Goal: Information Seeking & Learning: Learn about a topic

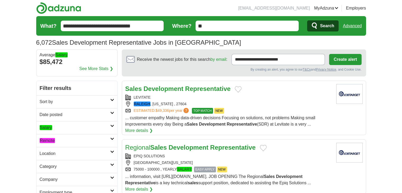
click at [82, 138] on h2 "Remote" at bounding box center [75, 141] width 71 height 6
click at [55, 153] on link "Remote jobs" at bounding box center [51, 153] width 23 height 5
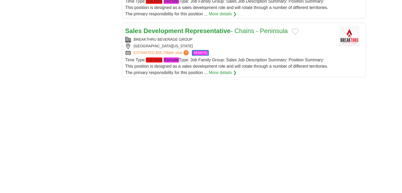
scroll to position [767, 0]
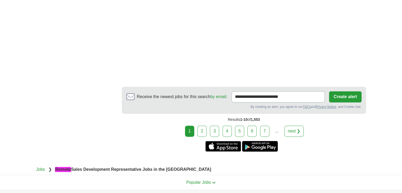
click at [203, 126] on link "2" at bounding box center [202, 131] width 9 height 11
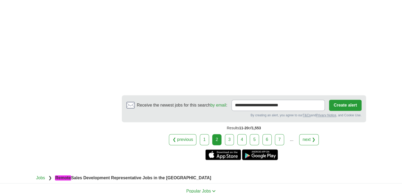
scroll to position [820, 0]
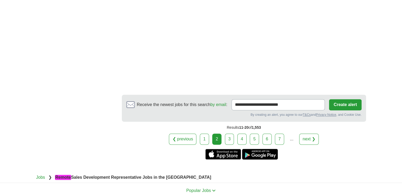
click at [231, 134] on link "3" at bounding box center [229, 139] width 9 height 11
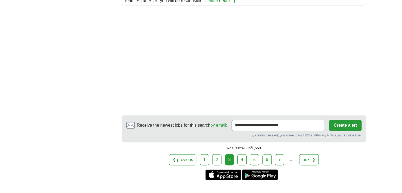
scroll to position [820, 0]
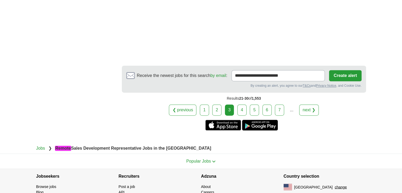
click at [239, 106] on link "4" at bounding box center [242, 109] width 9 height 11
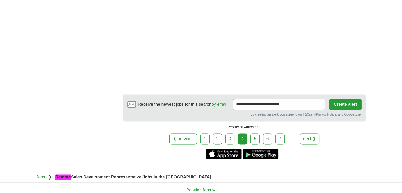
scroll to position [767, 0]
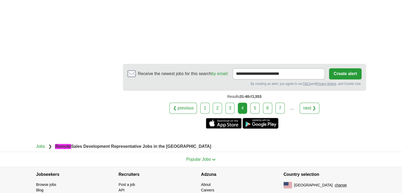
click at [256, 103] on link "5" at bounding box center [254, 108] width 9 height 11
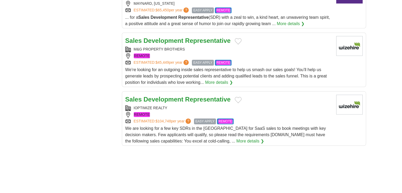
scroll to position [529, 0]
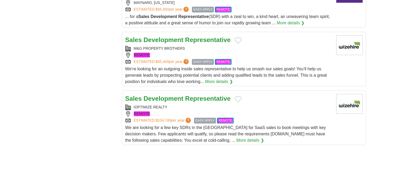
click at [262, 73] on span "We’re looking for an outgoing inside sales representative to help us smash our …" at bounding box center [226, 75] width 202 height 17
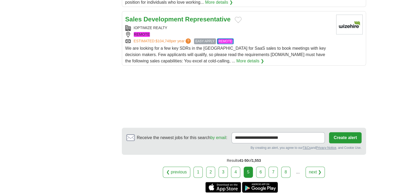
scroll to position [688, 0]
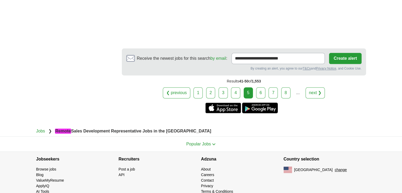
click at [262, 97] on link "6" at bounding box center [260, 92] width 9 height 11
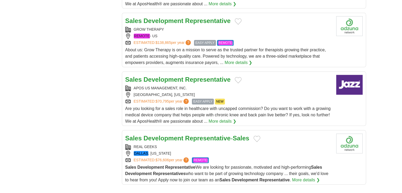
scroll to position [608, 0]
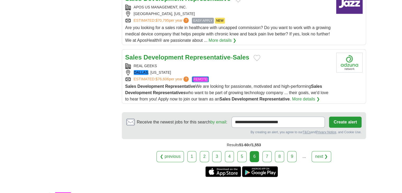
click at [267, 155] on link "7" at bounding box center [267, 156] width 9 height 11
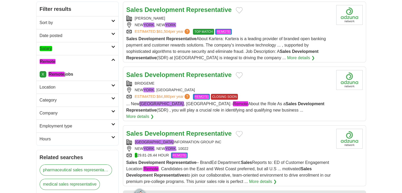
scroll to position [79, 0]
click at [269, 101] on div "... [GEOGRAPHIC_DATA] , [GEOGRAPHIC_DATA] - Remote About the Role As a Sales De…" at bounding box center [229, 110] width 206 height 19
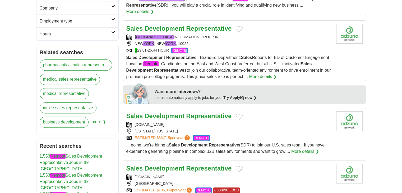
scroll to position [185, 0]
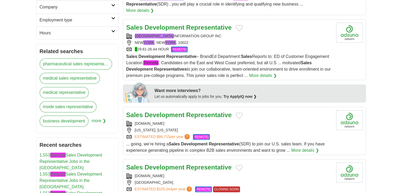
click at [293, 54] on span "Sales Development Representative – BrandEd Department: Sales Reports to: ED of …" at bounding box center [228, 66] width 205 height 24
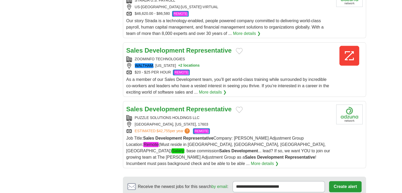
scroll to position [608, 0]
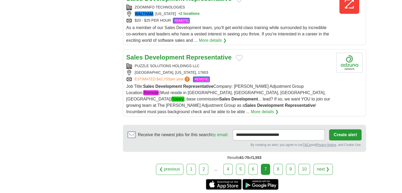
click at [306, 95] on div "Job Title: Sales Development Representative Company: Weaver Adjustment Group Lo…" at bounding box center [229, 99] width 206 height 32
click at [281, 164] on link "8" at bounding box center [278, 169] width 9 height 11
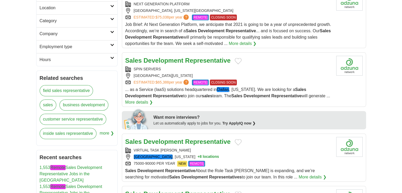
scroll to position [159, 0]
click at [284, 87] on span "... as a Service (IaaS) solutions headquartered in Dallas , Texas. We are looki…" at bounding box center [227, 92] width 205 height 11
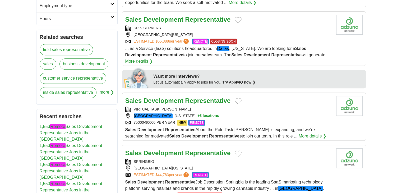
scroll to position [238, 0]
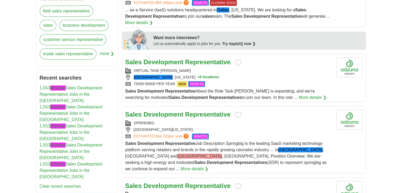
click at [265, 90] on span "Sales Development Representative About the Role Task Buddie is expanding, and w…" at bounding box center [220, 94] width 190 height 11
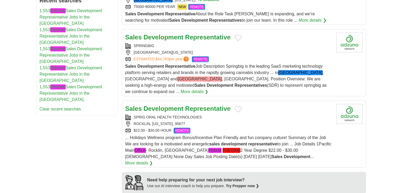
scroll to position [344, 0]
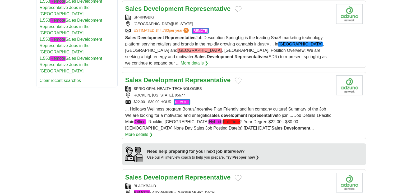
click at [267, 113] on strong "representative" at bounding box center [262, 115] width 29 height 4
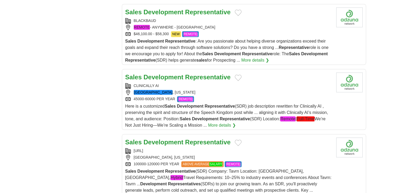
scroll to position [582, 0]
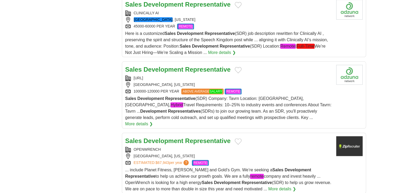
click at [167, 109] on strong "Development" at bounding box center [153, 111] width 26 height 4
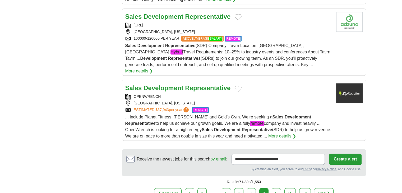
scroll to position [688, 0]
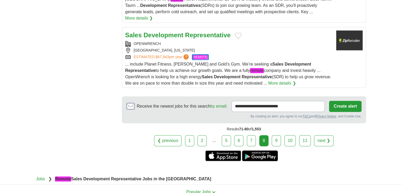
click at [273, 135] on link "9" at bounding box center [276, 140] width 9 height 11
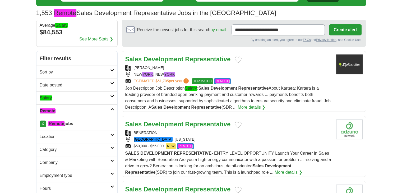
scroll to position [79, 0]
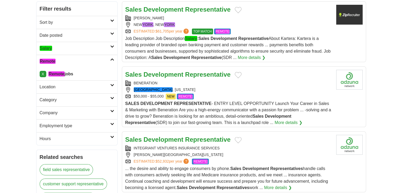
click at [261, 109] on span "SALES DEVELOPMENT REPRESENTATIVE - ENTRY LEVEL OPPORTUNITY Launch Your Career i…" at bounding box center [228, 113] width 206 height 24
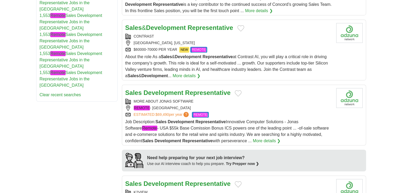
scroll to position [291, 0]
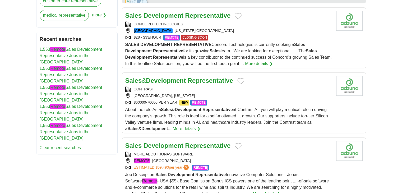
click at [253, 54] on span "SALES DEVELOPMENT REPRESENTATIVE Concord Technologies is currently seeking a Sa…" at bounding box center [228, 54] width 207 height 24
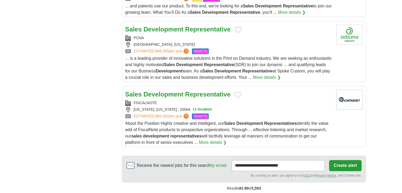
scroll to position [635, 0]
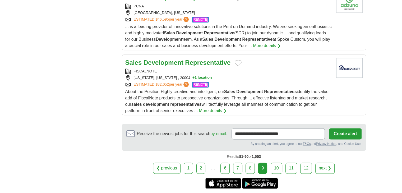
click at [279, 167] on link "10" at bounding box center [277, 168] width 12 height 11
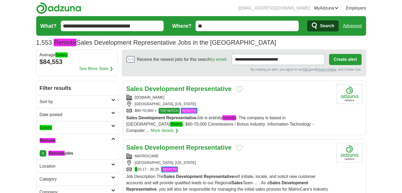
click at [259, 113] on div "Sales Development Representative [DOMAIN_NAME] [GEOGRAPHIC_DATA], [US_STATE] $6…" at bounding box center [229, 109] width 206 height 50
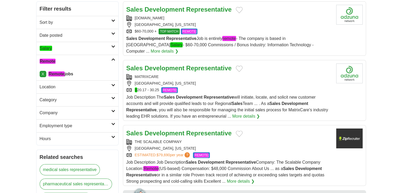
click at [259, 102] on span "Job Description The Sales Development Representative will initiate, locate, and…" at bounding box center [227, 107] width 202 height 24
click at [267, 101] on span "Job Description The Sales Development Representative will initiate, locate, and…" at bounding box center [227, 107] width 202 height 24
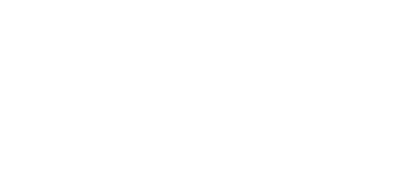
scroll to position [846, 0]
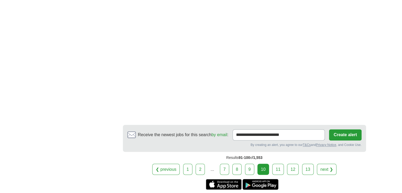
click at [280, 164] on link "11" at bounding box center [278, 169] width 12 height 11
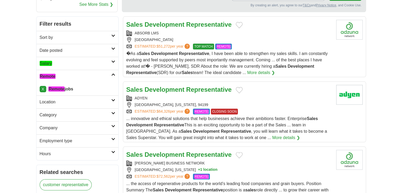
scroll to position [106, 0]
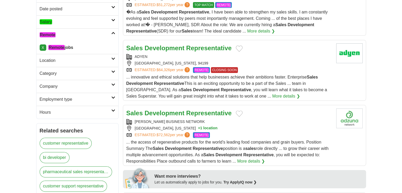
click at [288, 76] on span "... innovative and ethical solutions that help businesses achieve their ambitio…" at bounding box center [226, 87] width 201 height 24
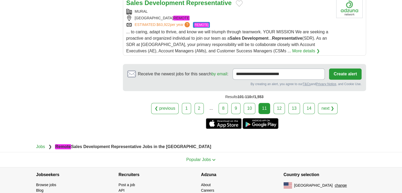
scroll to position [688, 0]
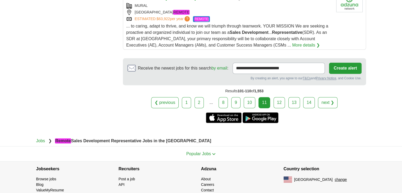
click at [279, 97] on link "12" at bounding box center [280, 102] width 12 height 11
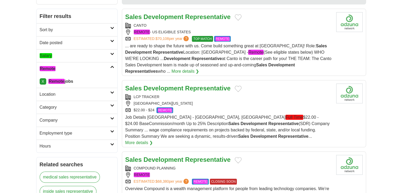
scroll to position [79, 0]
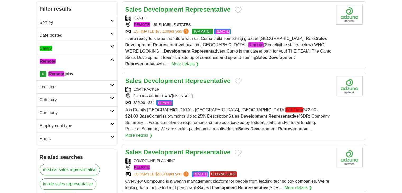
click at [259, 117] on span "Job Details NEW BRAUNFELS TX 2967 - New Braunfels, TX Full Time $22.00 - $24.00…" at bounding box center [227, 119] width 205 height 24
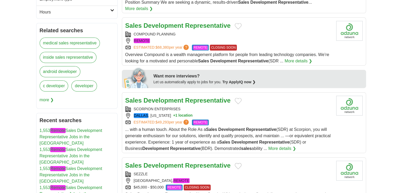
scroll to position [238, 0]
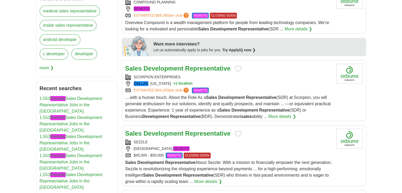
click at [241, 106] on div "... with a human touch. About the Role As a Sales Development Representative (S…" at bounding box center [228, 106] width 207 height 25
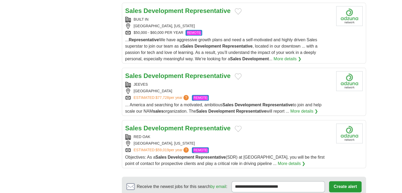
scroll to position [688, 0]
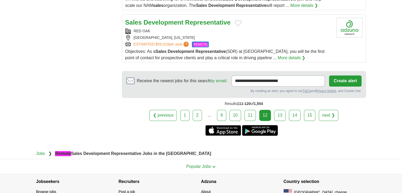
click at [276, 110] on link "13" at bounding box center [280, 115] width 12 height 11
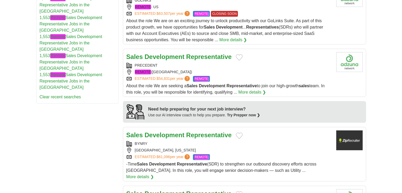
scroll to position [344, 0]
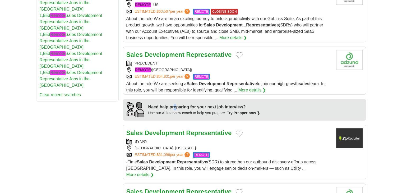
drag, startPoint x: 174, startPoint y: 103, endPoint x: 178, endPoint y: 128, distance: 25.0
click at [177, 118] on section "Illustration of interview Need help preparing for your next job interview? Use …" at bounding box center [244, 110] width 243 height 22
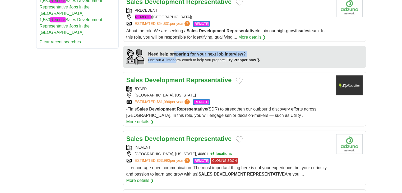
scroll to position [476, 0]
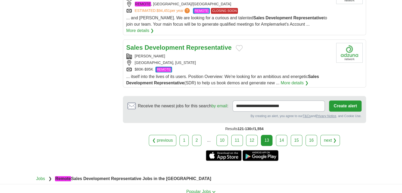
scroll to position [608, 0]
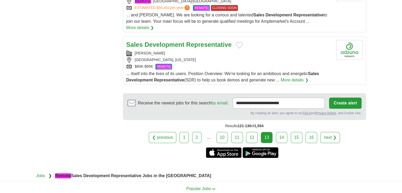
click at [282, 132] on link "14" at bounding box center [282, 137] width 12 height 11
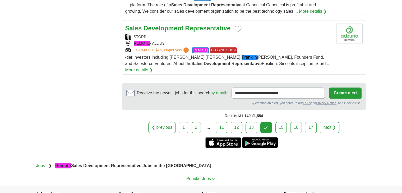
scroll to position [661, 0]
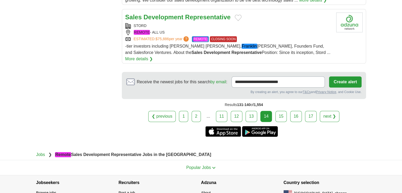
click at [280, 111] on link "15" at bounding box center [282, 116] width 12 height 11
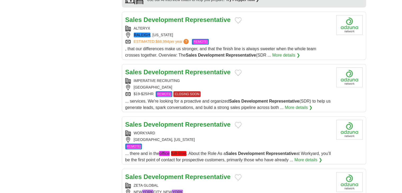
scroll to position [476, 0]
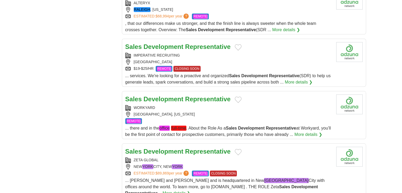
click at [265, 70] on div "Sales Development Representative IMPERATIVE RECRUITING UNITED STATES $19-$25/HR…" at bounding box center [228, 63] width 207 height 43
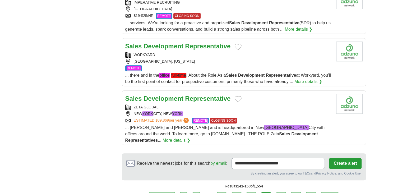
scroll to position [582, 0]
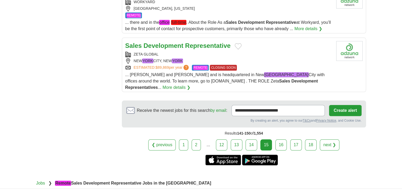
click at [281, 142] on link "16" at bounding box center [282, 144] width 12 height 11
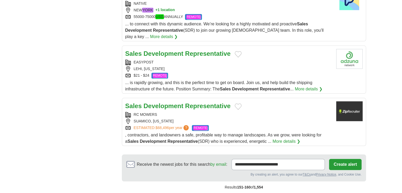
scroll to position [529, 0]
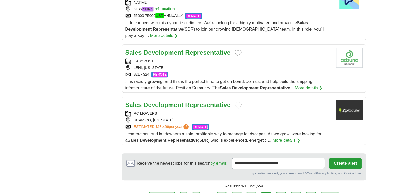
click at [255, 69] on div "Sales Development Representative EASYPOST LEHI, UTAH $21 - $24 REMOTE REMOTE ..…" at bounding box center [228, 69] width 207 height 43
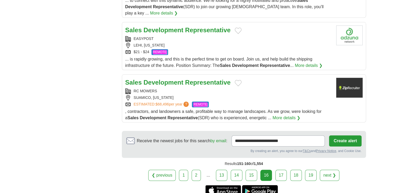
scroll to position [582, 0]
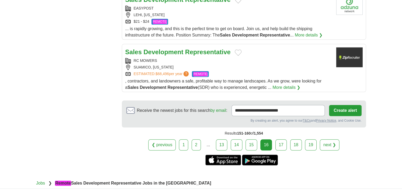
click at [282, 140] on link "17" at bounding box center [282, 144] width 12 height 11
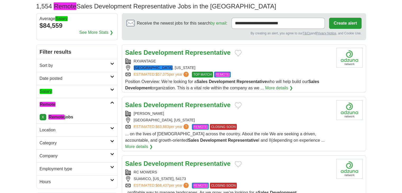
scroll to position [106, 0]
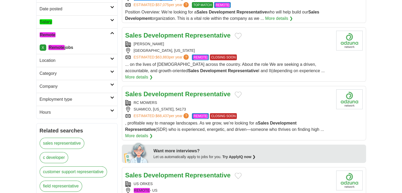
click at [276, 55] on div "ESTIMATED: $63,883 per year ? REMOTE CLOSING SOON" at bounding box center [228, 57] width 207 height 6
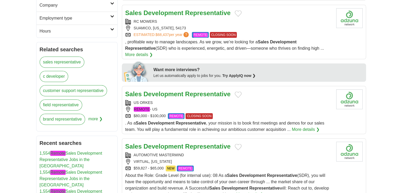
scroll to position [238, 0]
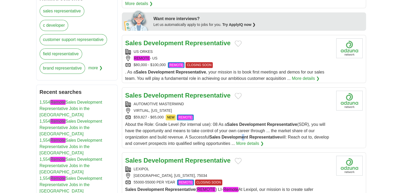
click at [245, 135] on strong "Development" at bounding box center [235, 137] width 26 height 4
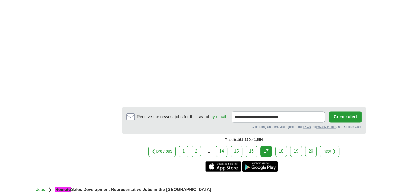
scroll to position [767, 0]
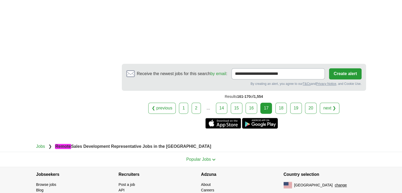
click at [281, 103] on link "18" at bounding box center [282, 108] width 12 height 11
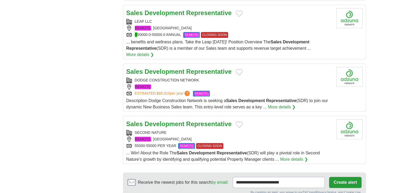
scroll to position [635, 0]
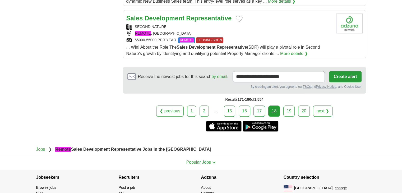
click at [290, 106] on link "19" at bounding box center [290, 111] width 12 height 11
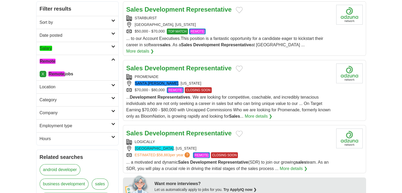
scroll to position [185, 0]
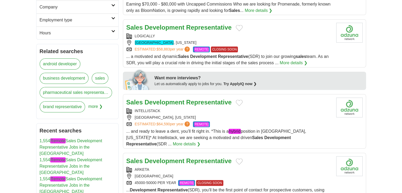
click at [271, 121] on div "ESTIMATED: $64,590 per year ? REMOTE" at bounding box center [229, 124] width 206 height 6
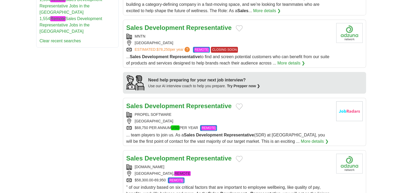
scroll to position [423, 0]
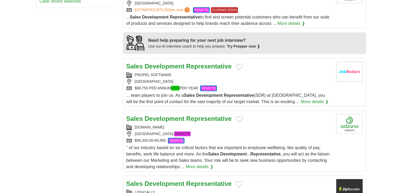
click at [288, 92] on div "... team players to join us. As a Sales Development Representative (SDR) at Pro…" at bounding box center [229, 98] width 206 height 13
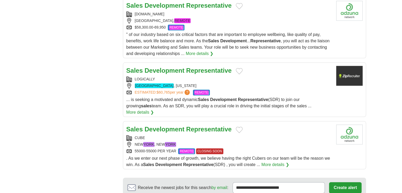
scroll to position [608, 0]
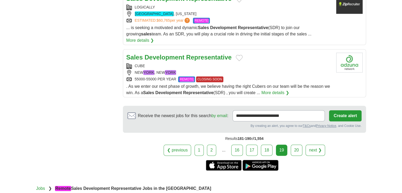
click at [298, 145] on link "20" at bounding box center [297, 150] width 12 height 11
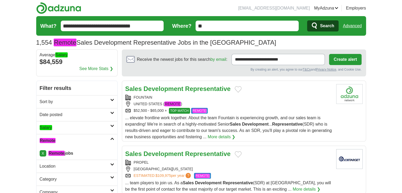
drag, startPoint x: 76, startPoint y: 28, endPoint x: 12, endPoint y: 23, distance: 64.7
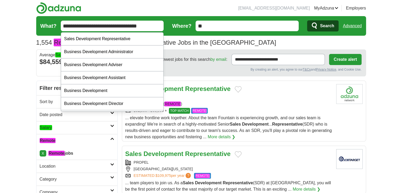
type input "**********"
click at [319, 27] on button "Search" at bounding box center [322, 25] width 31 height 11
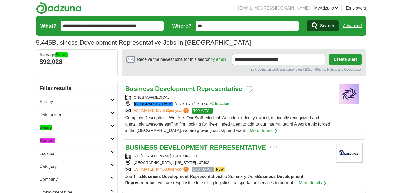
click at [254, 114] on div "Business Development Representative ONESTAFFMEDICAL OMAHA , NEBRASKA, 68154 + 1…" at bounding box center [228, 109] width 207 height 50
click at [89, 141] on h2 "Remote" at bounding box center [75, 141] width 71 height 6
click at [58, 153] on link "Remote jobs" at bounding box center [51, 153] width 23 height 5
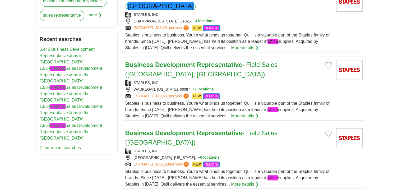
scroll to position [397, 0]
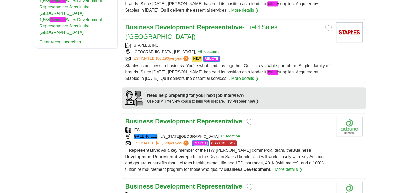
click at [275, 148] on span "... Representative : As a key member of the ITW Hartness commercial team, the B…" at bounding box center [227, 160] width 204 height 24
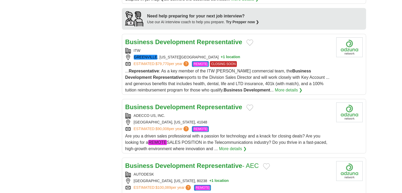
click at [259, 134] on span "Are you a driven sales professional with a passion for technology and a knack f…" at bounding box center [226, 142] width 202 height 17
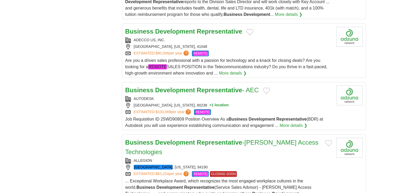
scroll to position [555, 0]
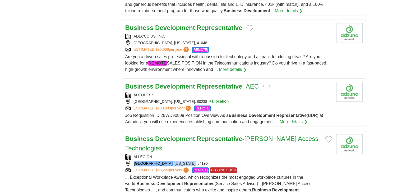
click at [281, 154] on div "ALLEGION SALT LAKE CITY , UTAH, 84190 ESTIMATED: $63,224 per year ? REMOTE CLOS…" at bounding box center [228, 163] width 207 height 19
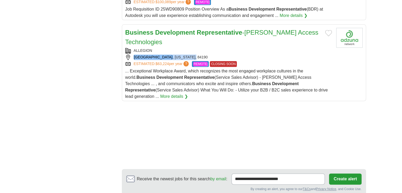
scroll to position [741, 0]
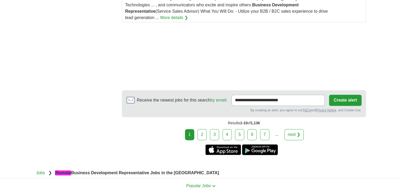
click at [206, 129] on link "2" at bounding box center [202, 134] width 9 height 11
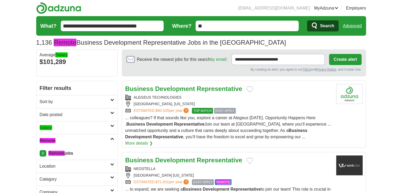
scroll to position [106, 0]
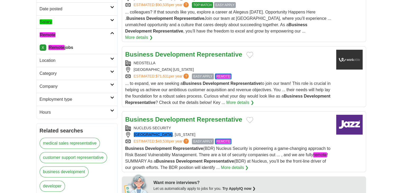
click at [283, 81] on span "... to expand, we are seeking a Business Development Representative to join our…" at bounding box center [228, 93] width 206 height 24
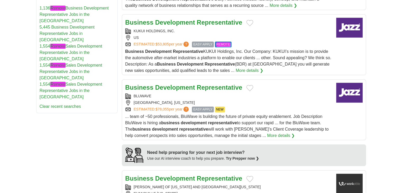
scroll to position [397, 0]
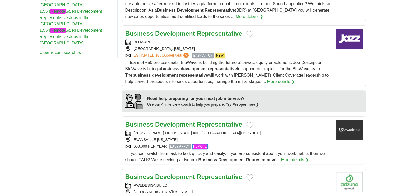
click at [259, 63] on span "... team of ~50 professionals, BluWave is building the future of private equity…" at bounding box center [227, 72] width 204 height 24
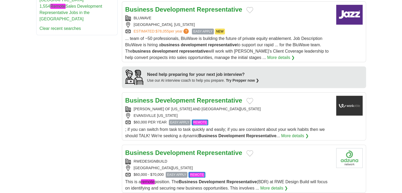
scroll to position [450, 0]
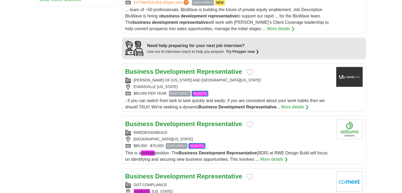
click at [277, 98] on div "; if you can switch from task to task quickly and easily; if you are consistent…" at bounding box center [228, 104] width 207 height 13
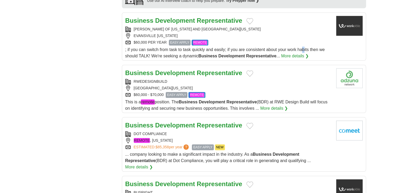
scroll to position [503, 0]
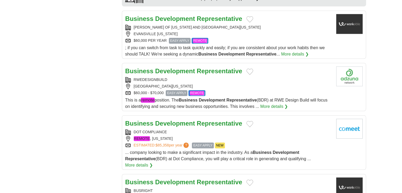
click at [268, 90] on div "$60,000 - $70,000 EASY APPLY REMOTE" at bounding box center [228, 93] width 207 height 6
click at [144, 81] on div "RWEDESIGNBUILD DOWNERS GROVE, ILLINOIS, 60515 $60,000 - $70,000 EASY APPLY REMO…" at bounding box center [228, 86] width 207 height 19
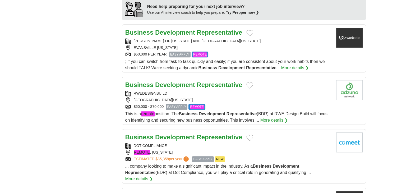
scroll to position [476, 0]
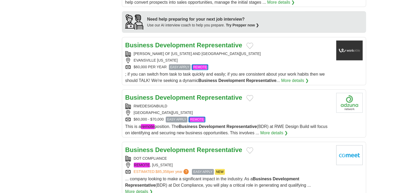
click at [240, 64] on div "$60,000 PER YEAR EASY APPLY REMOTE" at bounding box center [228, 67] width 207 height 6
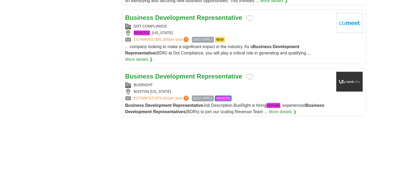
scroll to position [714, 0]
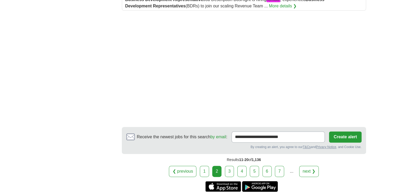
click at [231, 166] on link "3" at bounding box center [229, 171] width 9 height 11
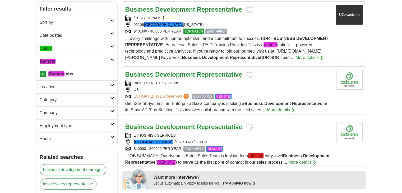
click at [263, 102] on strong "Business" at bounding box center [253, 103] width 19 height 4
click at [256, 90] on div "US" at bounding box center [228, 90] width 207 height 6
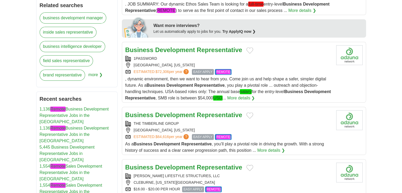
scroll to position [265, 0]
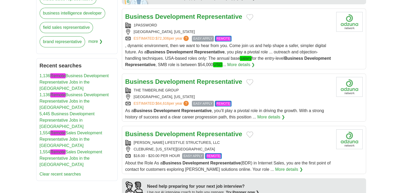
click at [261, 107] on div "ESTIMATED: $64,616 per year ? EASY APPLY REMOTE" at bounding box center [228, 104] width 207 height 6
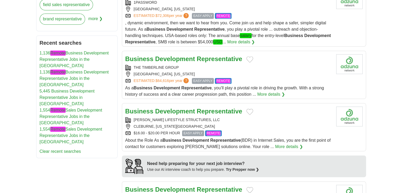
scroll to position [317, 0]
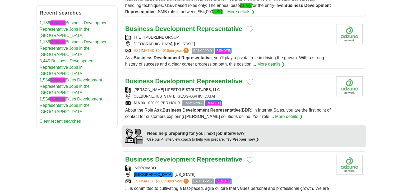
click at [256, 99] on div "CLEBURNE, TEXAS, 76031" at bounding box center [228, 97] width 207 height 6
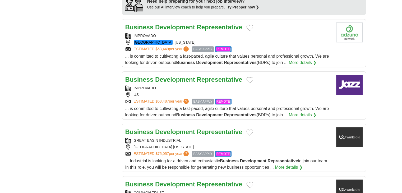
scroll to position [529, 0]
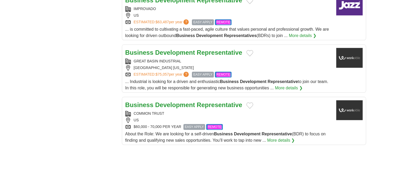
click at [258, 78] on div "ESTIMATED: $75,057 per year ? EASY APPLY REMOTE" at bounding box center [228, 75] width 207 height 6
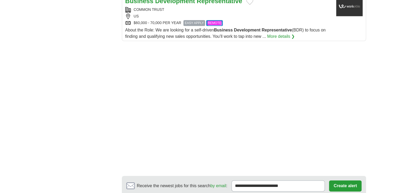
scroll to position [714, 0]
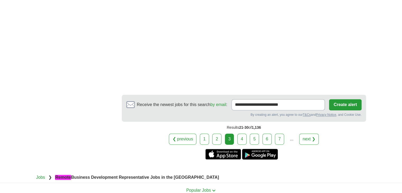
click at [241, 143] on link "4" at bounding box center [242, 139] width 9 height 11
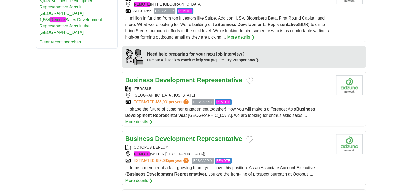
scroll to position [476, 0]
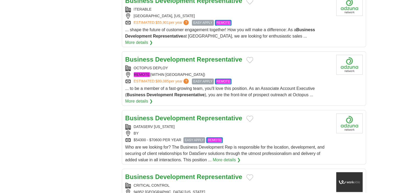
click at [263, 145] on span "Who are we looking for? The Business Development Rep is responsible for the loc…" at bounding box center [224, 153] width 199 height 17
click at [181, 124] on div "DATASERV [US_STATE] BY $54300 - $70600 PER YEAR EASY APPLY REMOTE" at bounding box center [228, 133] width 207 height 19
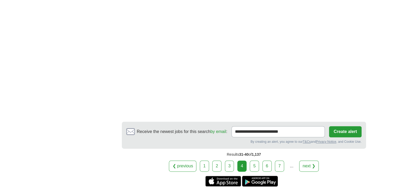
scroll to position [794, 0]
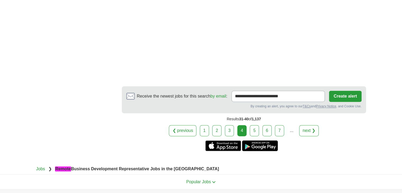
click at [255, 125] on link "5" at bounding box center [254, 130] width 9 height 11
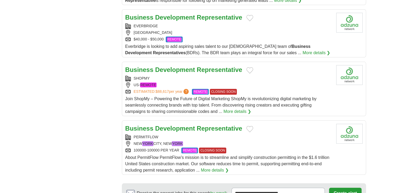
scroll to position [555, 0]
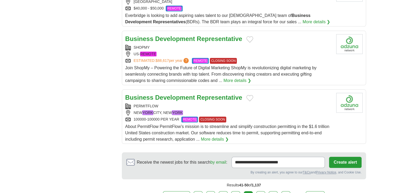
click at [262, 124] on span "About PermitFlow PermitFlow’s mission is to streamline and simplify constructio…" at bounding box center [227, 132] width 204 height 17
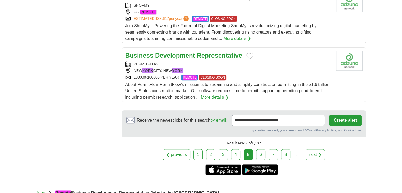
scroll to position [635, 0]
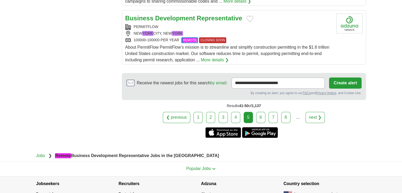
click at [259, 112] on link "6" at bounding box center [260, 117] width 9 height 11
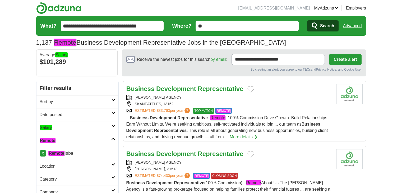
click at [255, 113] on div "ESTIMATED: $83,763 per year ? TOP MATCH REMOTE" at bounding box center [229, 111] width 206 height 6
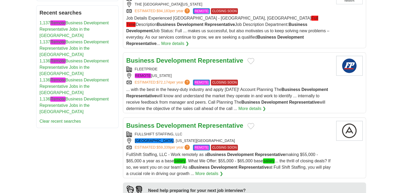
scroll to position [238, 0]
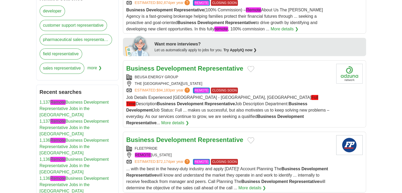
click at [274, 99] on div "Job Details Experienced EWSO Field - The Woodlands, TX Full Time Description Bu…" at bounding box center [229, 110] width 206 height 32
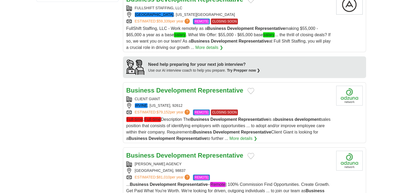
scroll to position [476, 0]
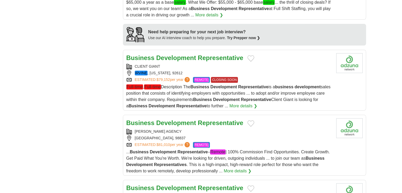
click at [271, 97] on strong "Representative" at bounding box center [256, 99] width 30 height 4
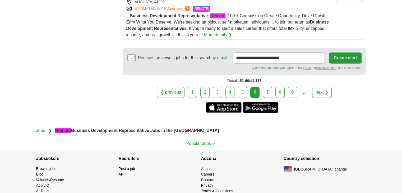
scroll to position [745, 0]
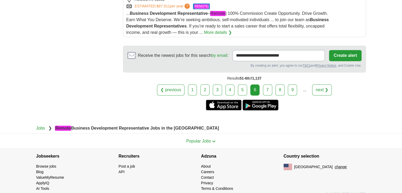
click at [267, 84] on link "7" at bounding box center [267, 89] width 9 height 11
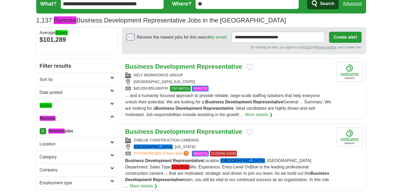
scroll to position [53, 0]
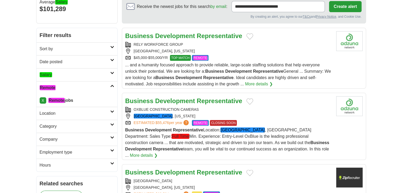
click at [271, 83] on link "More details ❯" at bounding box center [259, 84] width 28 height 6
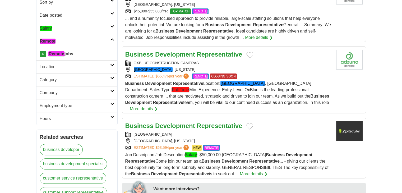
scroll to position [106, 0]
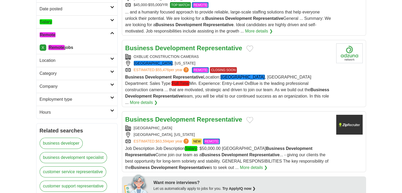
click at [274, 86] on div "Business Development Representative Location: Atlanta , GA Department: Sales Ty…" at bounding box center [228, 90] width 207 height 32
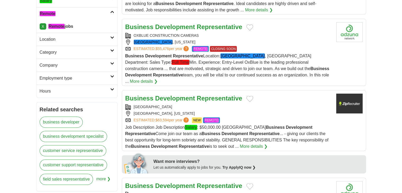
scroll to position [159, 0]
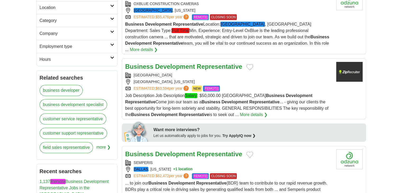
click at [248, 100] on strong "Development" at bounding box center [235, 102] width 26 height 4
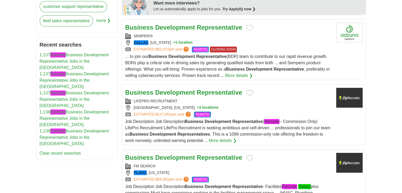
scroll to position [291, 0]
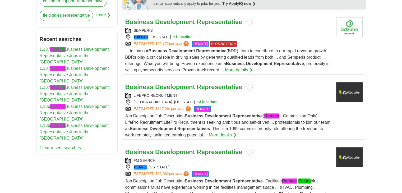
click at [235, 115] on span "Job Description Job Description Business Development Representative ( Remote – …" at bounding box center [227, 125] width 205 height 24
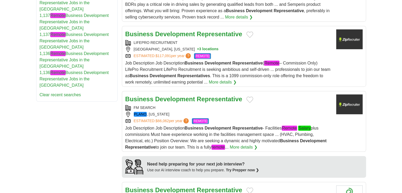
scroll to position [450, 0]
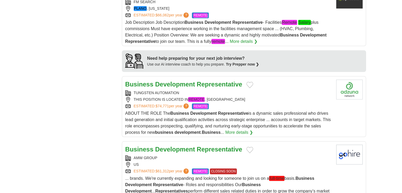
click at [264, 23] on span "Job Description Job Description Business Development Representative - Facilitie…" at bounding box center [226, 32] width 202 height 24
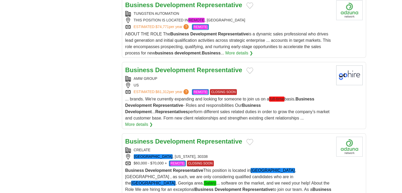
scroll to position [608, 0]
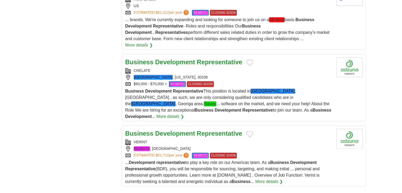
click at [239, 89] on span "Business Development Representative This position is located in Atlanta , GA , …" at bounding box center [228, 104] width 206 height 30
click at [255, 153] on div "ESTIMATED: $81,710 per year ? REMOTE CLOSING SOON" at bounding box center [228, 156] width 207 height 6
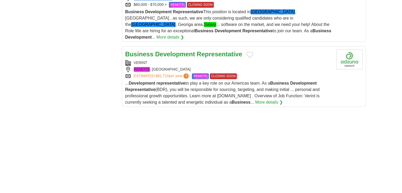
scroll to position [820, 0]
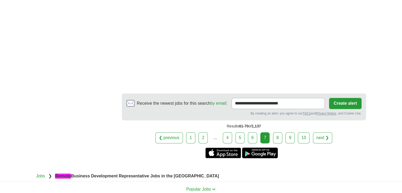
click at [277, 132] on link "8" at bounding box center [277, 137] width 9 height 11
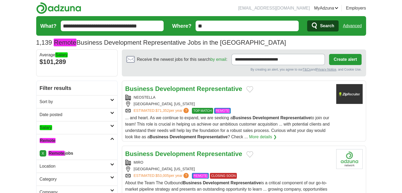
click at [271, 121] on span "... and heart. As we continue to expand, we are seeking a Business Development …" at bounding box center [227, 128] width 204 height 24
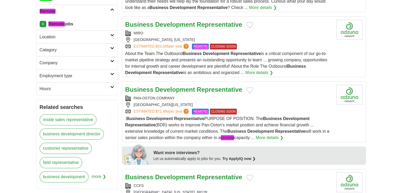
scroll to position [132, 0]
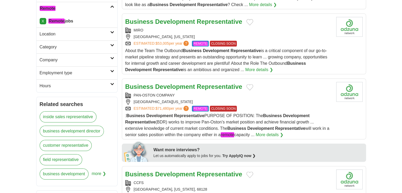
click at [272, 113] on strong "Business" at bounding box center [272, 115] width 19 height 4
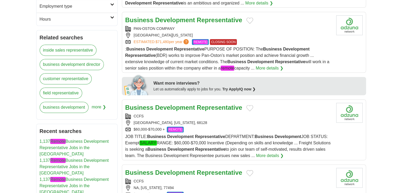
scroll to position [238, 0]
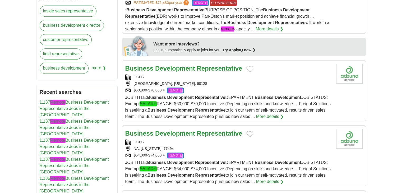
click at [243, 95] on span "JOB TITLE: Business Development Representative DEPARTMENT: Business Development…" at bounding box center [228, 107] width 206 height 24
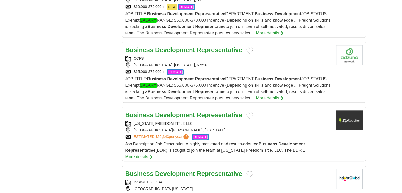
scroll to position [608, 0]
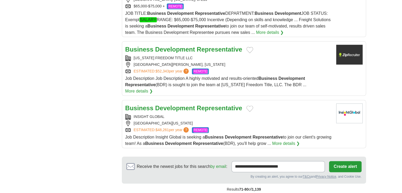
click at [253, 69] on div "ESTIMATED: $52,343 per year ? REMOTE" at bounding box center [228, 72] width 207 height 6
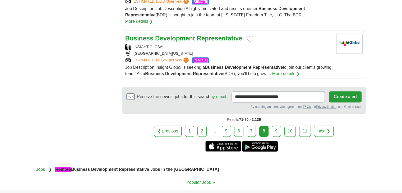
scroll to position [714, 0]
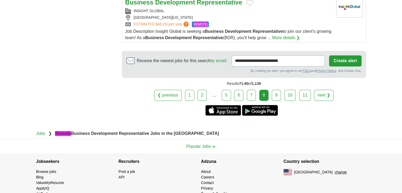
click at [279, 90] on link "9" at bounding box center [276, 95] width 9 height 11
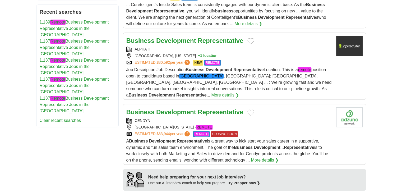
scroll to position [317, 0]
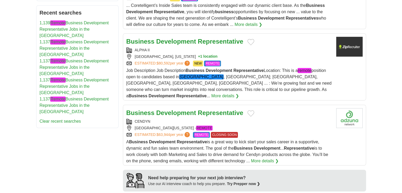
click at [262, 80] on span "Job Description Job Description Business Development Representative Location: T…" at bounding box center [229, 83] width 206 height 30
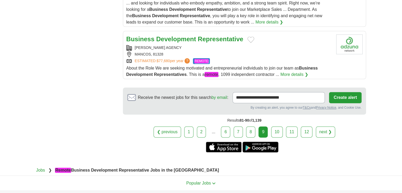
scroll to position [688, 0]
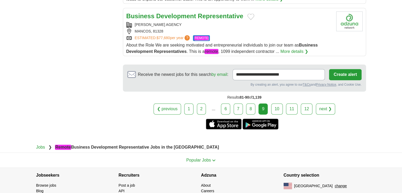
click at [276, 103] on link "10" at bounding box center [277, 108] width 12 height 11
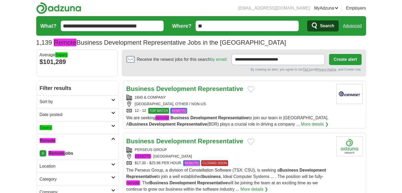
scroll to position [79, 0]
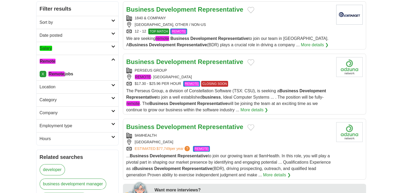
click at [262, 42] on span "We are seeking remote Business Development Representative to join our team in C…" at bounding box center [227, 41] width 202 height 11
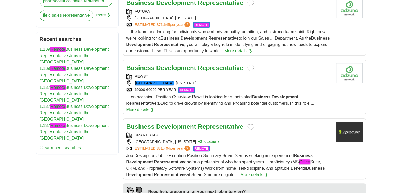
scroll to position [370, 0]
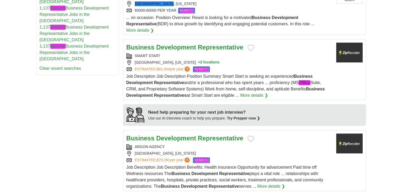
click at [258, 79] on span "Job Description Job Description Position Summary Smart Start is seeking an expe…" at bounding box center [225, 86] width 199 height 24
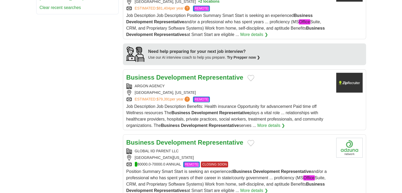
scroll to position [476, 0]
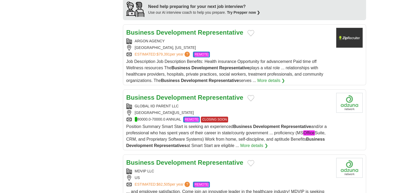
click at [268, 124] on span "Position Summary Smart Start is seeking an experienced Business Development Rep…" at bounding box center [226, 136] width 201 height 24
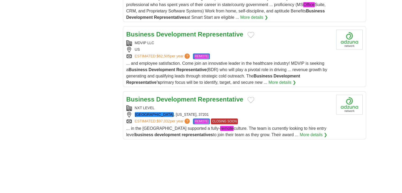
scroll to position [582, 0]
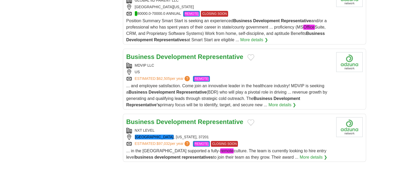
click at [254, 85] on span "... and employee satisfaction. Come join an innovative leader in the healthcare…" at bounding box center [226, 96] width 201 height 24
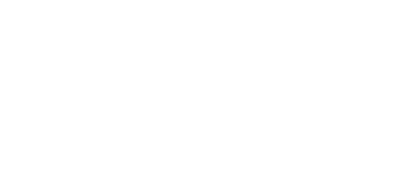
scroll to position [952, 0]
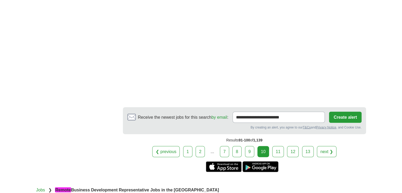
click at [280, 146] on link "11" at bounding box center [278, 151] width 12 height 11
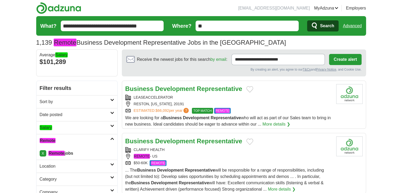
click at [268, 107] on div "LEASEACCELERATOR RESTON, [US_STATE], 20191 ESTIMATED: $66,092 per year ? TOP MA…" at bounding box center [228, 104] width 207 height 19
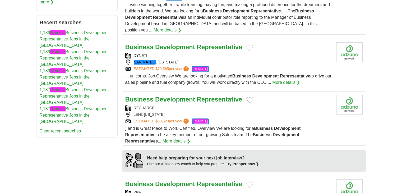
scroll to position [317, 0]
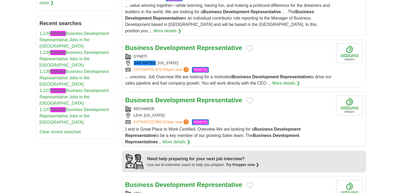
click at [244, 75] on strong "Business" at bounding box center [242, 77] width 19 height 4
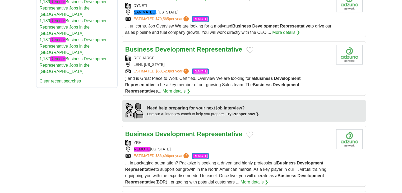
scroll to position [397, 0]
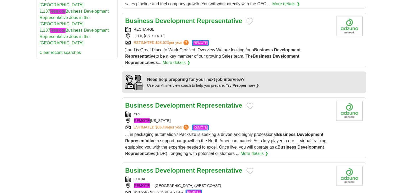
click at [234, 131] on div "... in packaging automation? Packsize is seeking a driven and highly profession…" at bounding box center [228, 143] width 207 height 25
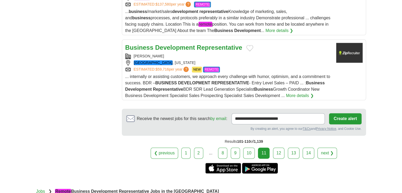
scroll to position [688, 0]
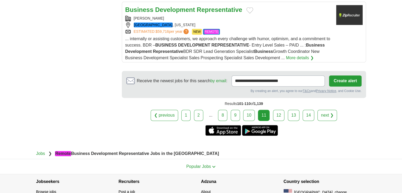
click at [282, 110] on link "12" at bounding box center [279, 115] width 12 height 11
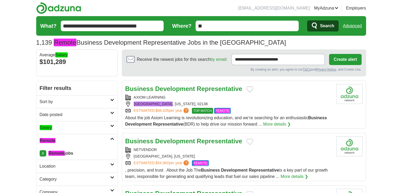
scroll to position [79, 0]
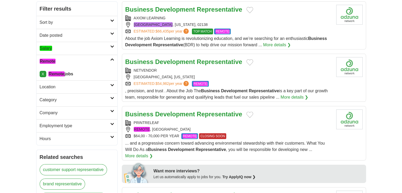
click at [251, 93] on div ", precision, and trust . About the Job The Business Development Representative …" at bounding box center [228, 94] width 207 height 13
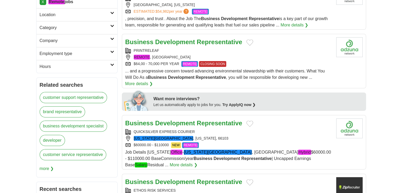
scroll to position [159, 0]
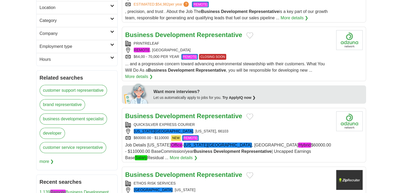
click at [261, 65] on span "... and a progressive concern toward advancing environmental stewardship with t…" at bounding box center [225, 67] width 200 height 11
click at [254, 135] on div "$60000.00 - $110000 NEW REMOTE" at bounding box center [228, 138] width 207 height 6
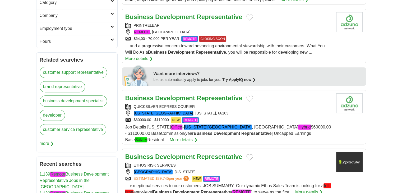
scroll to position [185, 0]
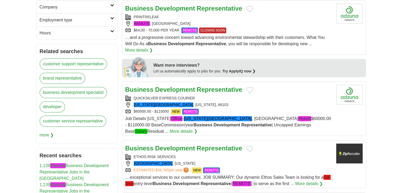
click at [238, 116] on span "Job Details [US_STATE] Office - [US_STATE][GEOGRAPHIC_DATA] Hybrid $60000.00 - …" at bounding box center [228, 125] width 206 height 18
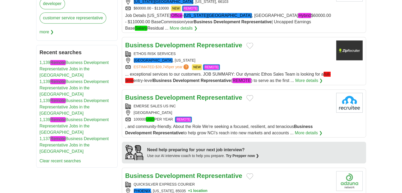
scroll to position [291, 0]
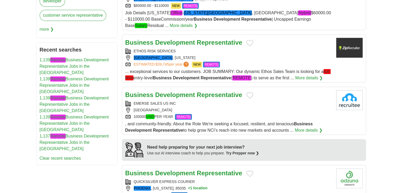
click at [236, 114] on div "100000 USD PER YEAR REMOTE" at bounding box center [228, 117] width 207 height 6
